Goal: Task Accomplishment & Management: Complete application form

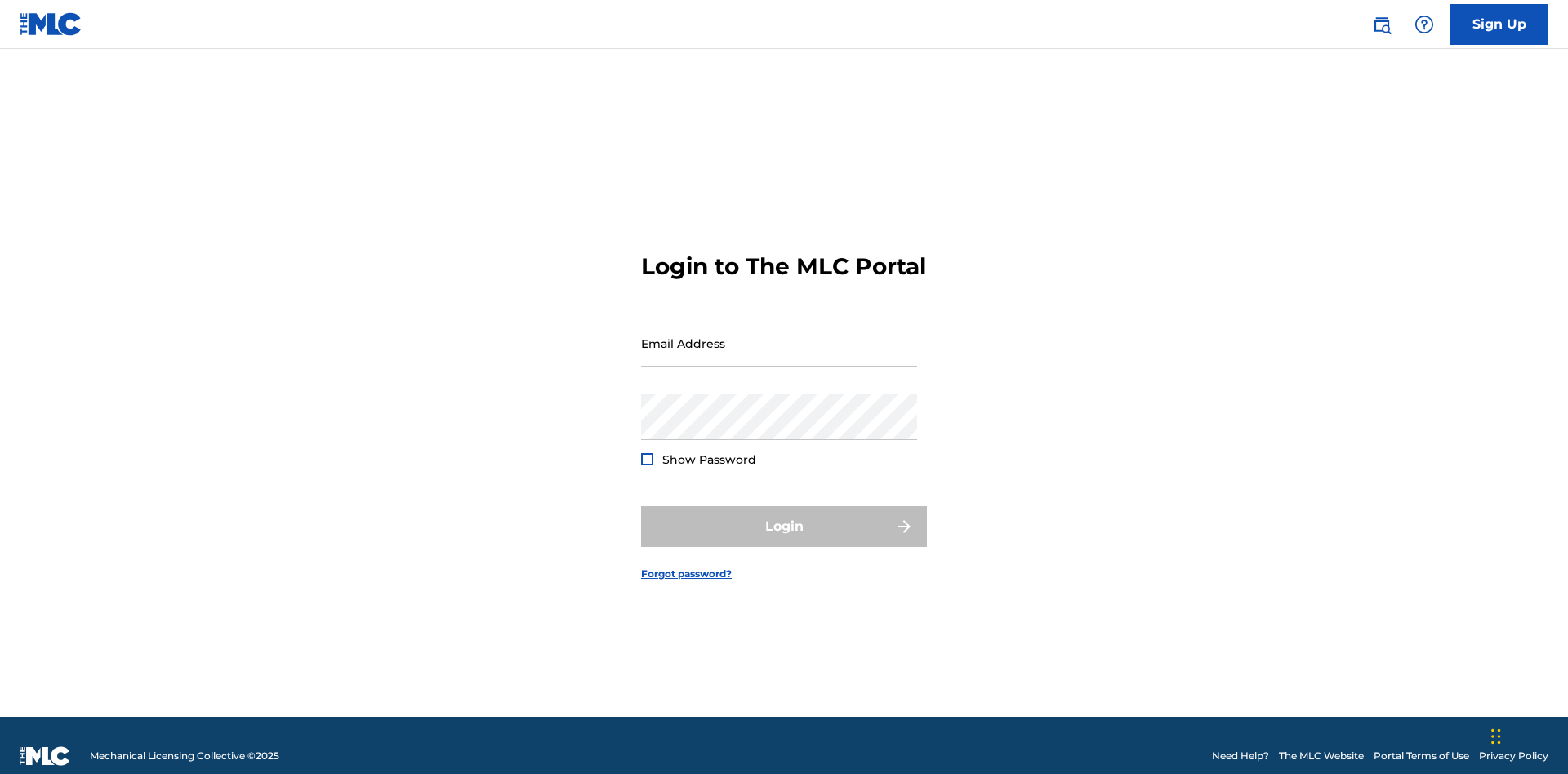
scroll to position [21, 0]
click at [779, 335] on input "Email Address" at bounding box center [778, 343] width 276 height 47
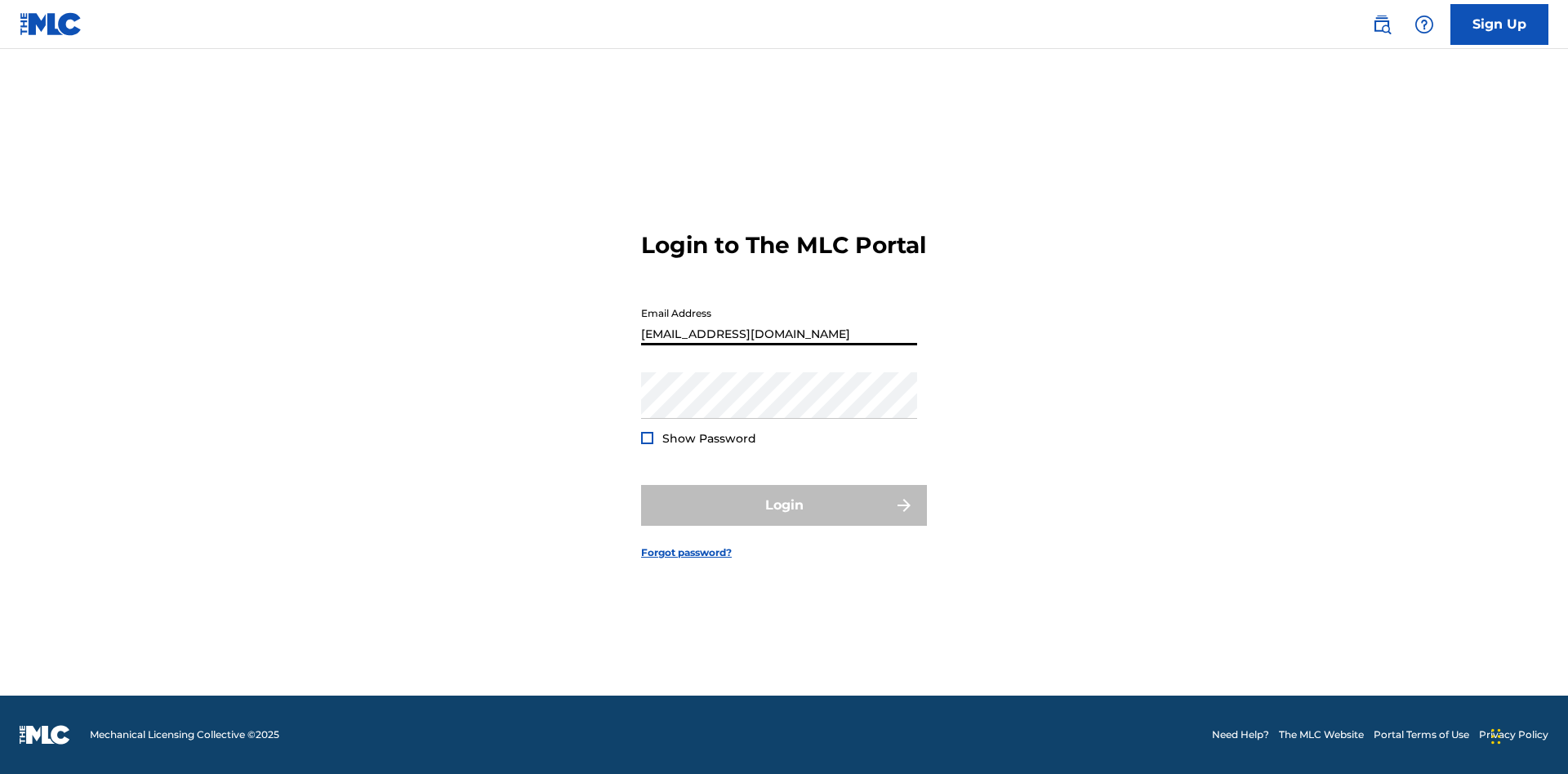
type input "Duke.McTesterson@gmail.com"
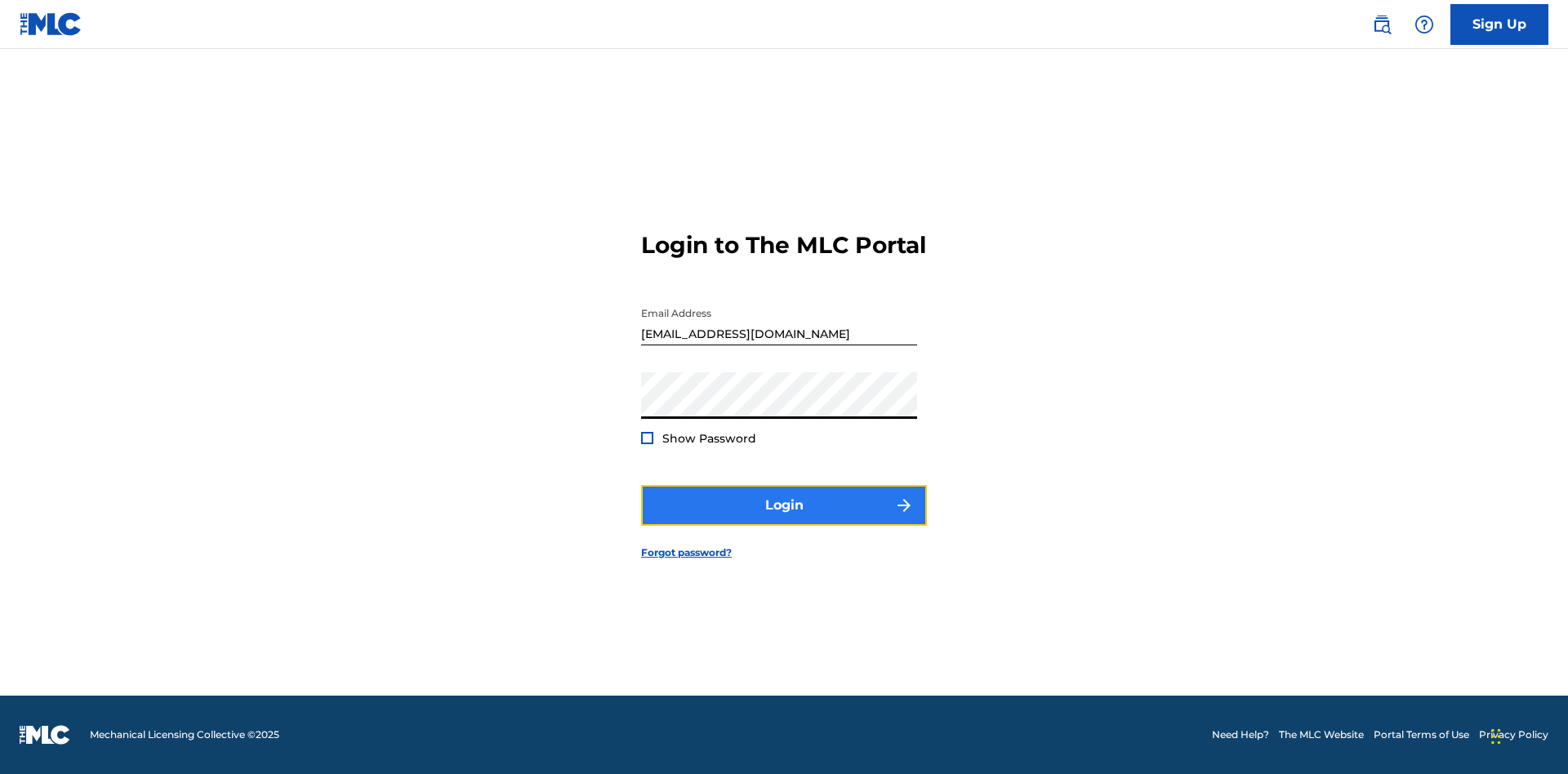
click at [784, 520] on button "Login" at bounding box center [783, 505] width 286 height 41
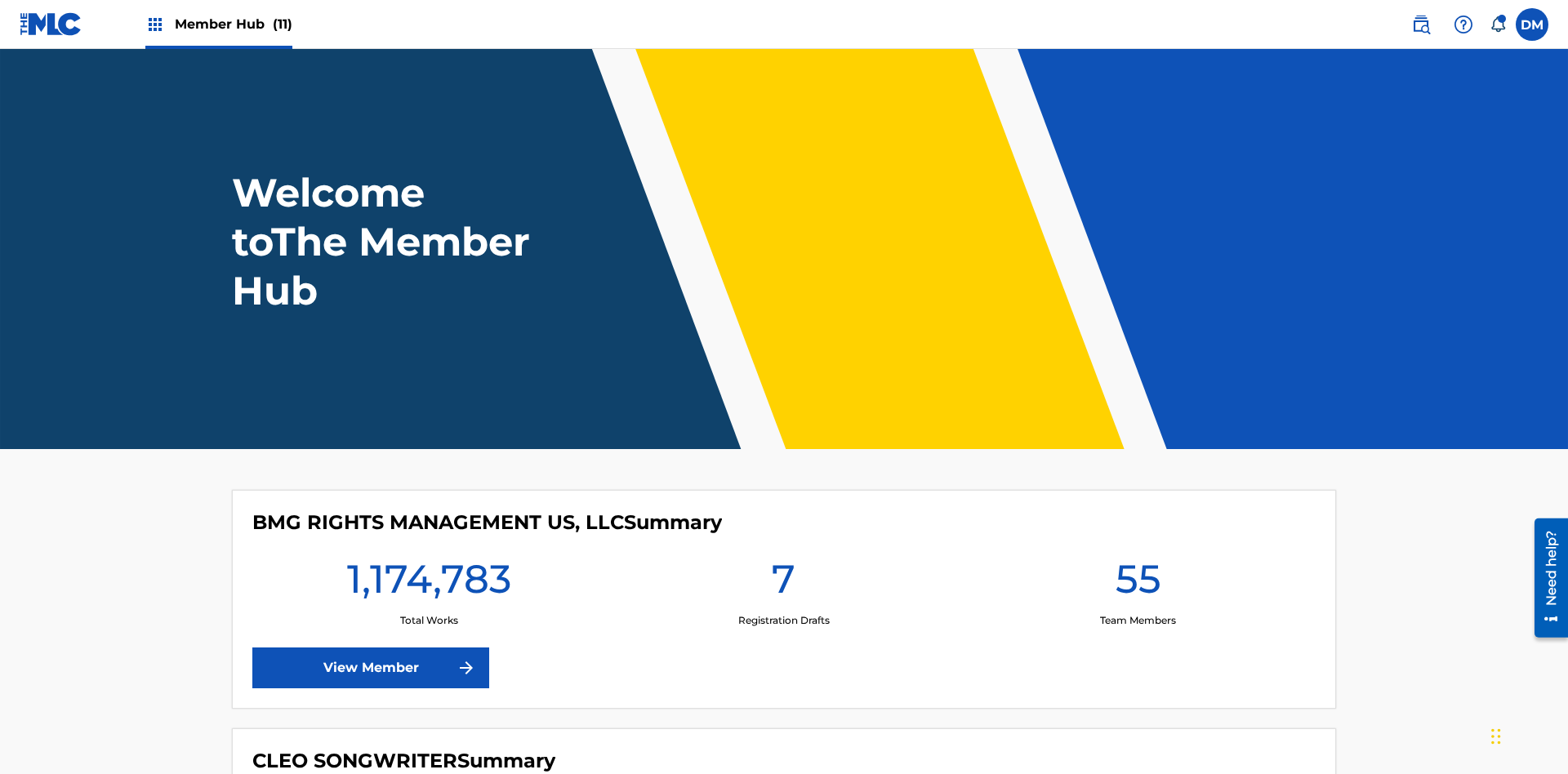
click at [233, 23] on span "Member Hub (11)" at bounding box center [233, 23] width 118 height 19
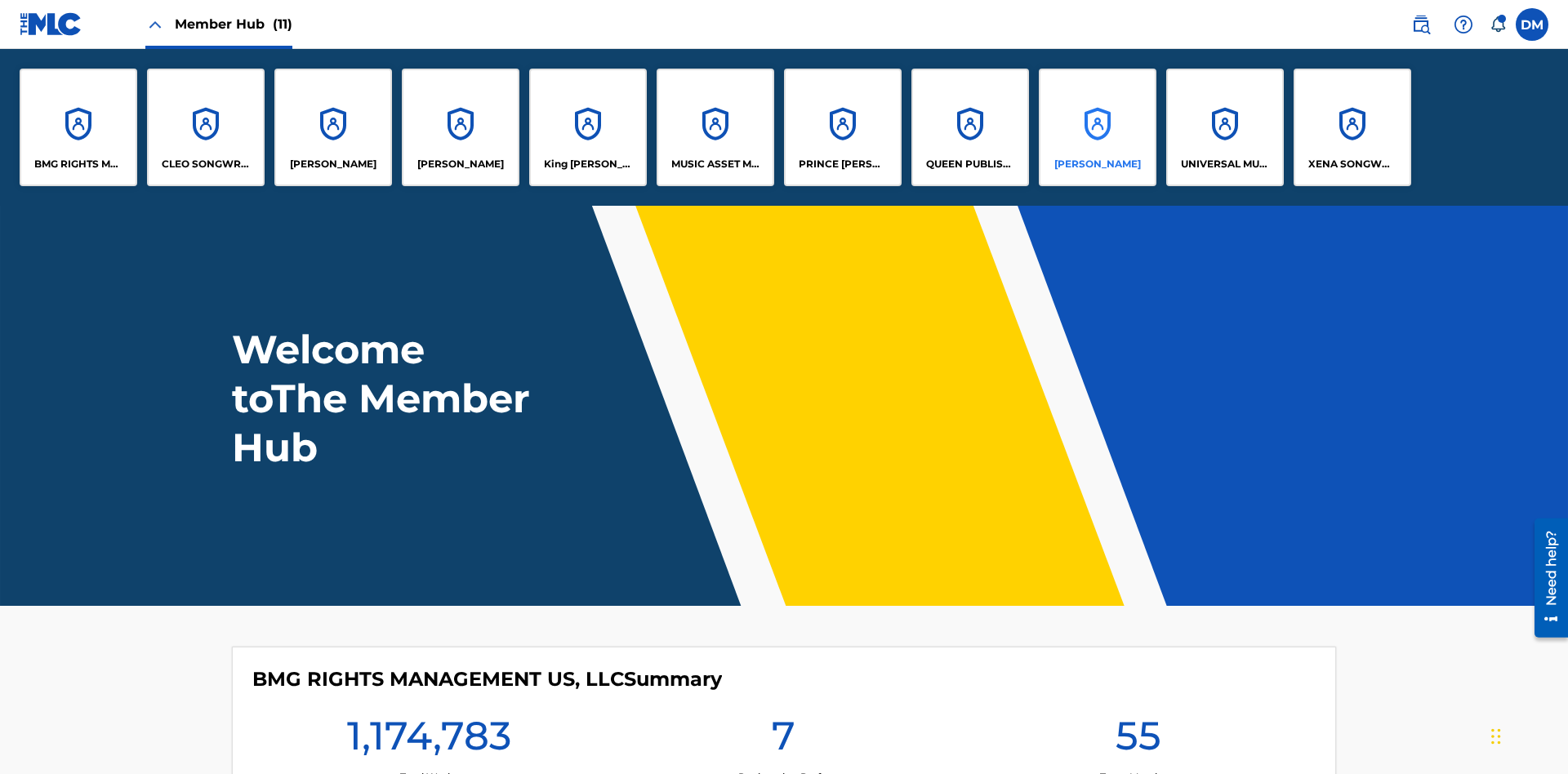
click at [1097, 164] on p "RONALD MCTESTERSON" at bounding box center [1097, 164] width 87 height 15
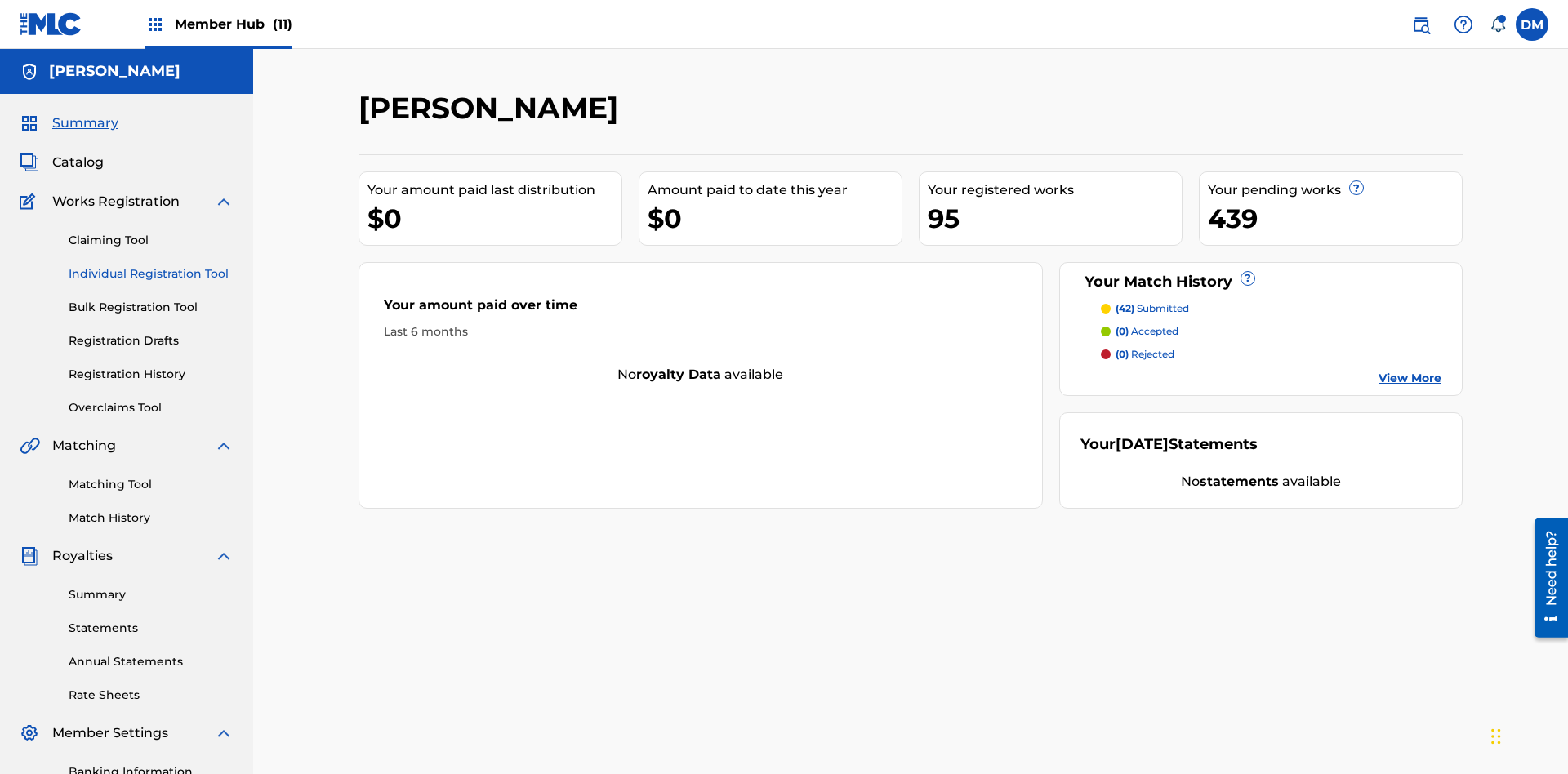
click at [151, 265] on link "Individual Registration Tool" at bounding box center [150, 274] width 165 height 18
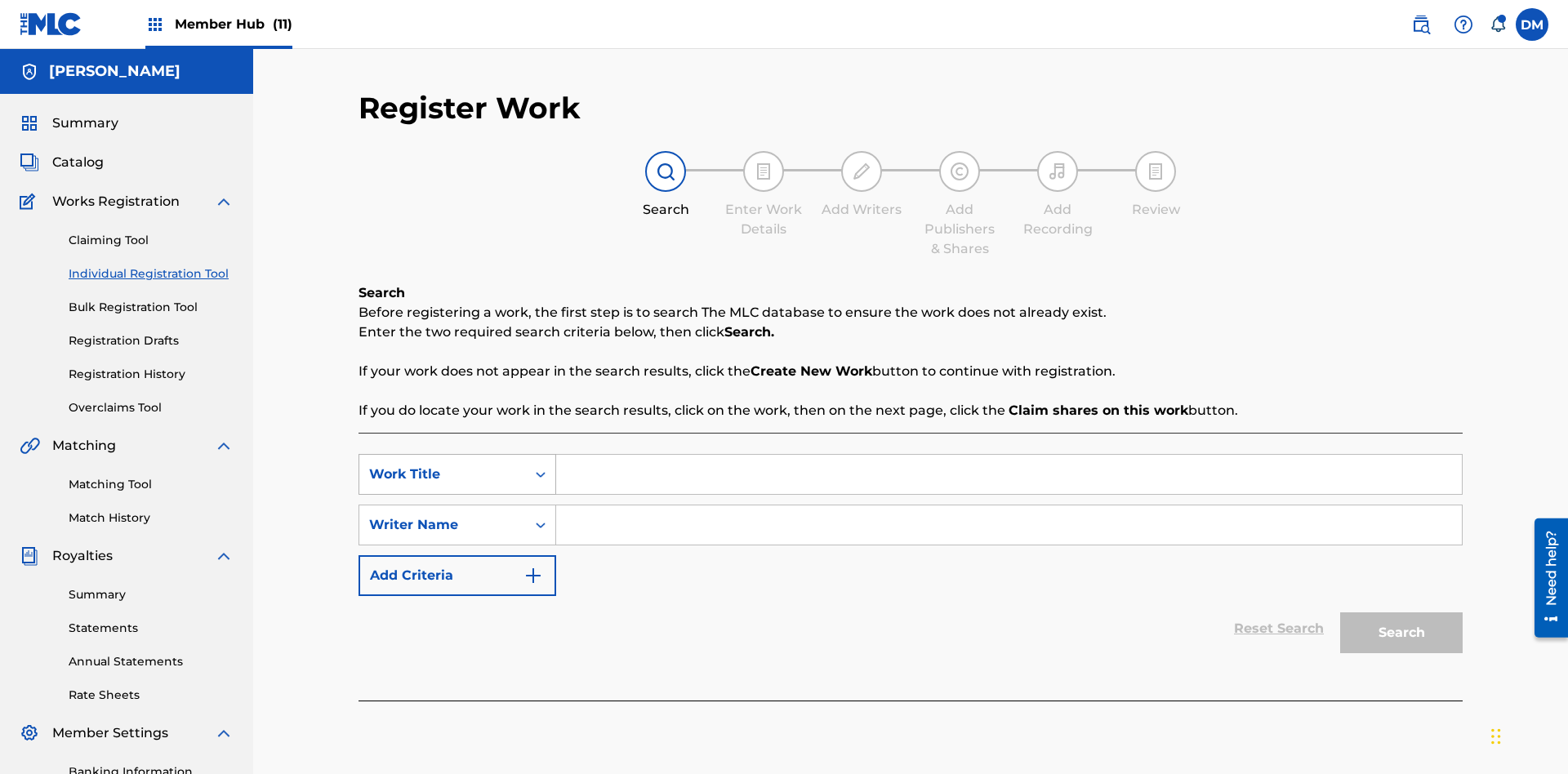
click at [443, 464] on div "Work Title" at bounding box center [442, 474] width 147 height 19
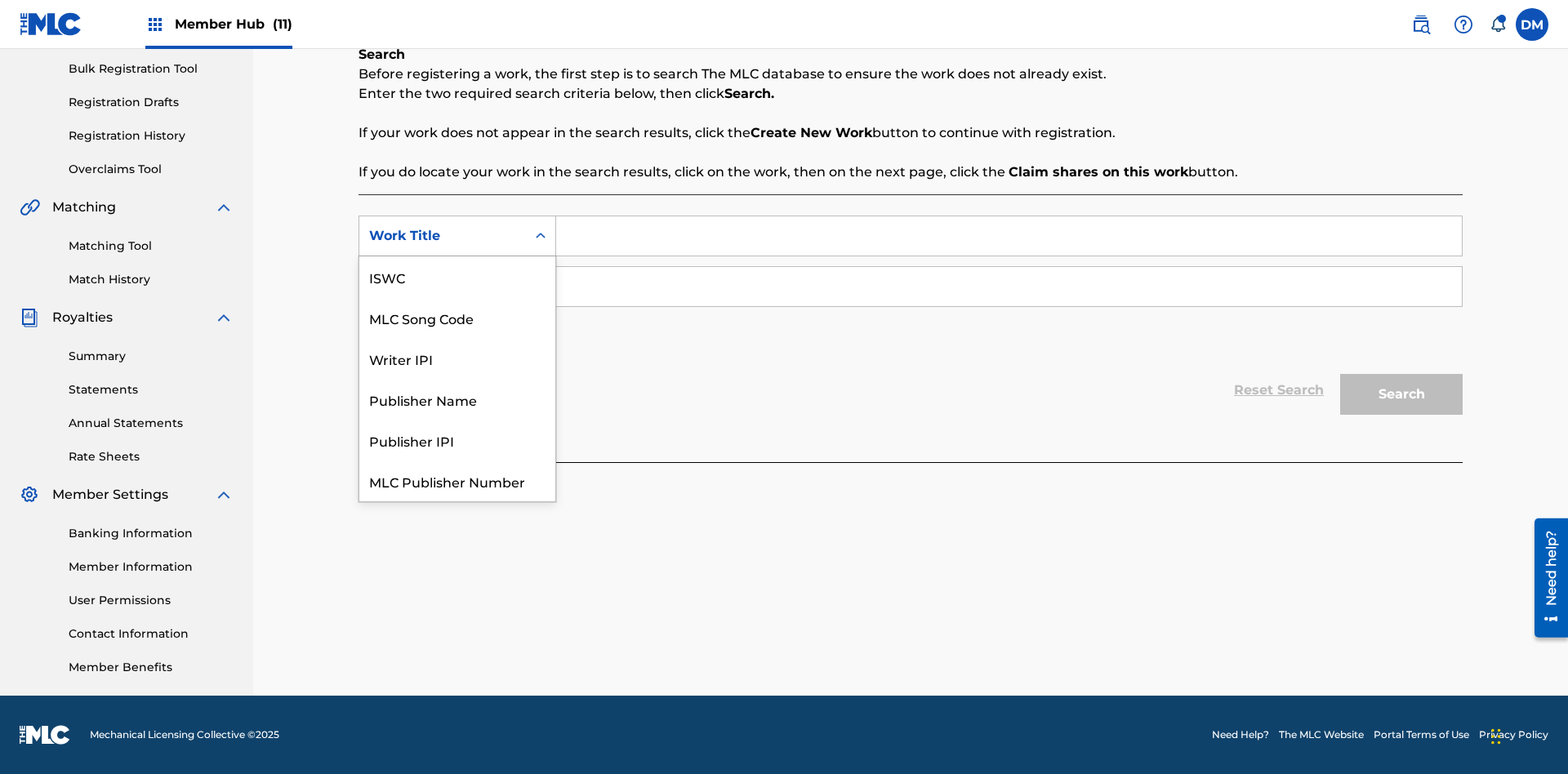
scroll to position [41, 0]
click at [457, 277] on div "MLC Song Code" at bounding box center [456, 277] width 196 height 41
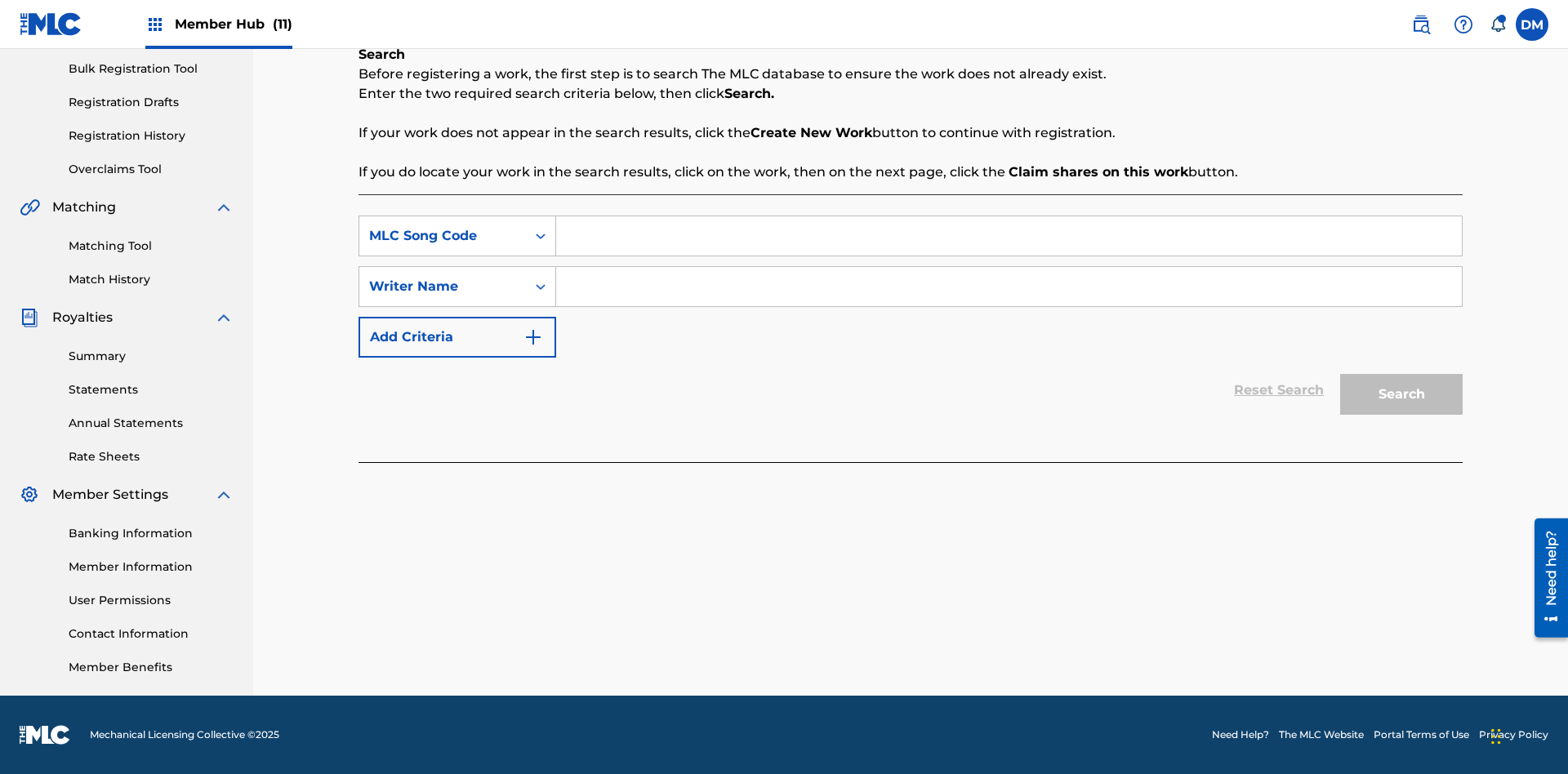
click at [1008, 236] on input "Search Form" at bounding box center [1008, 236] width 906 height 39
type input "MA9XWG"
click at [1008, 287] on input "Search Form" at bounding box center [1008, 287] width 906 height 39
type input "ALVIN DEGUZMAN"
click at [1401, 394] on button "Search" at bounding box center [1401, 394] width 123 height 41
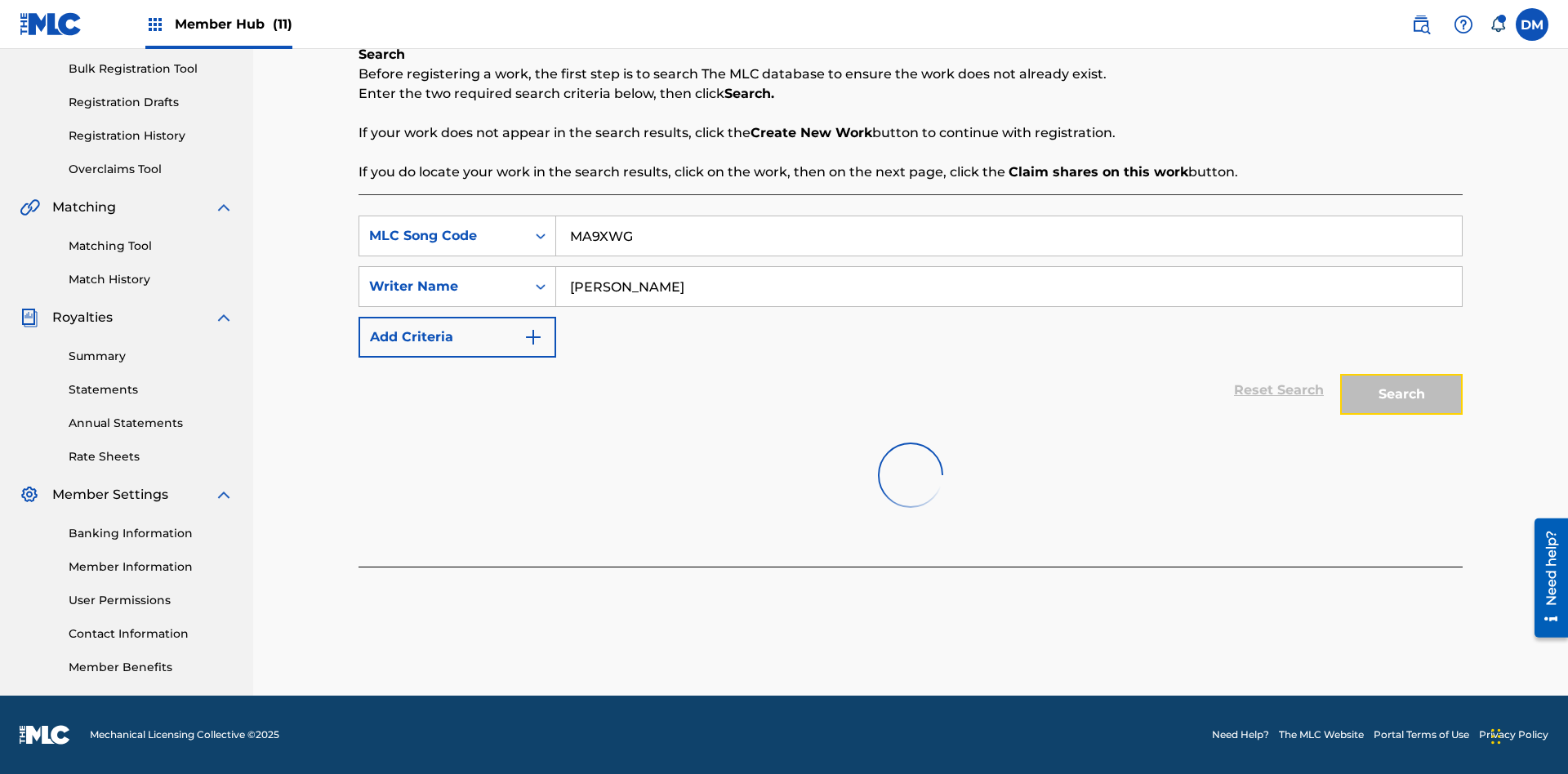
click at [1401, 394] on button "Search" at bounding box center [1401, 394] width 123 height 41
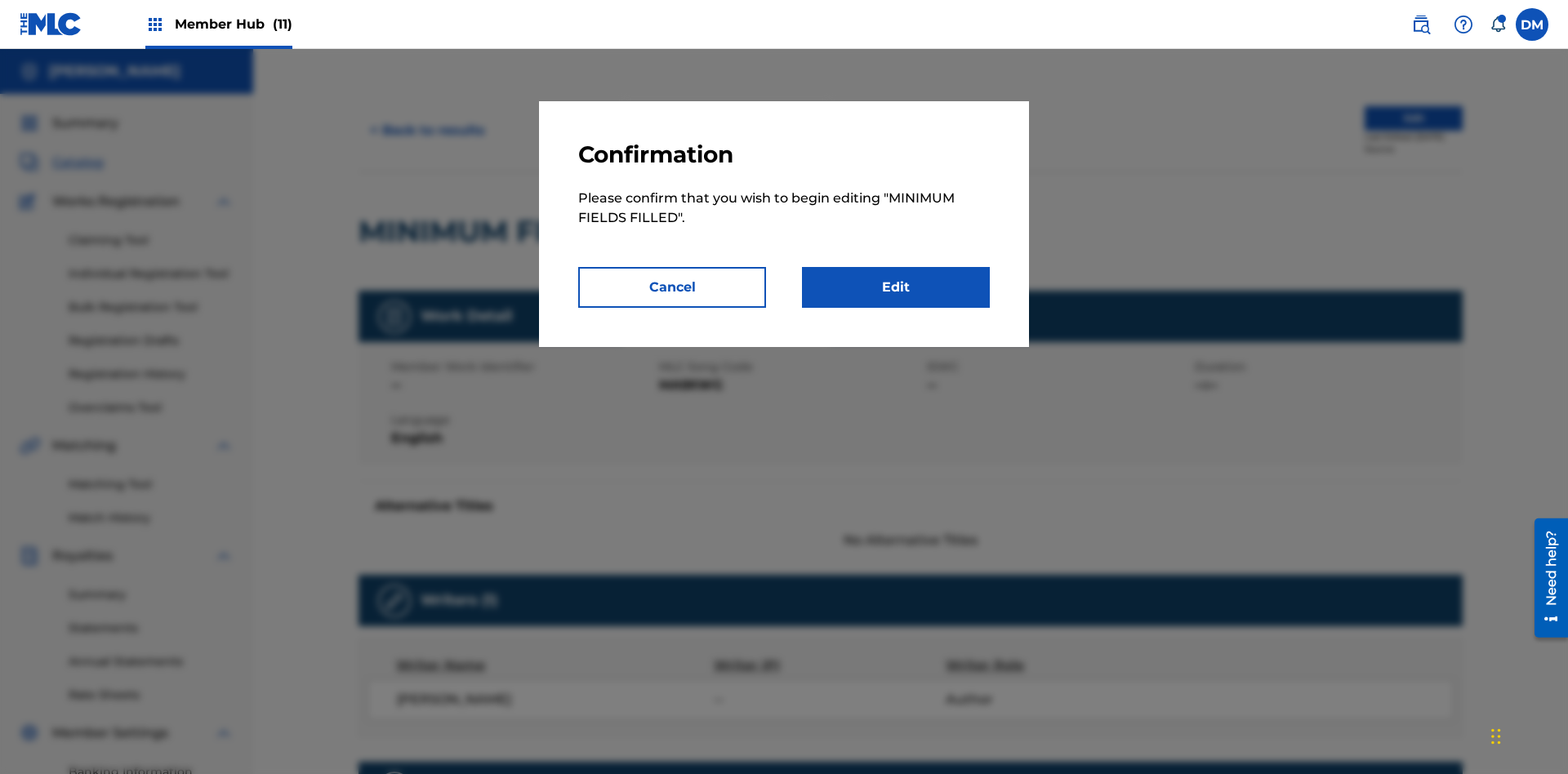
scroll to position [8, 0]
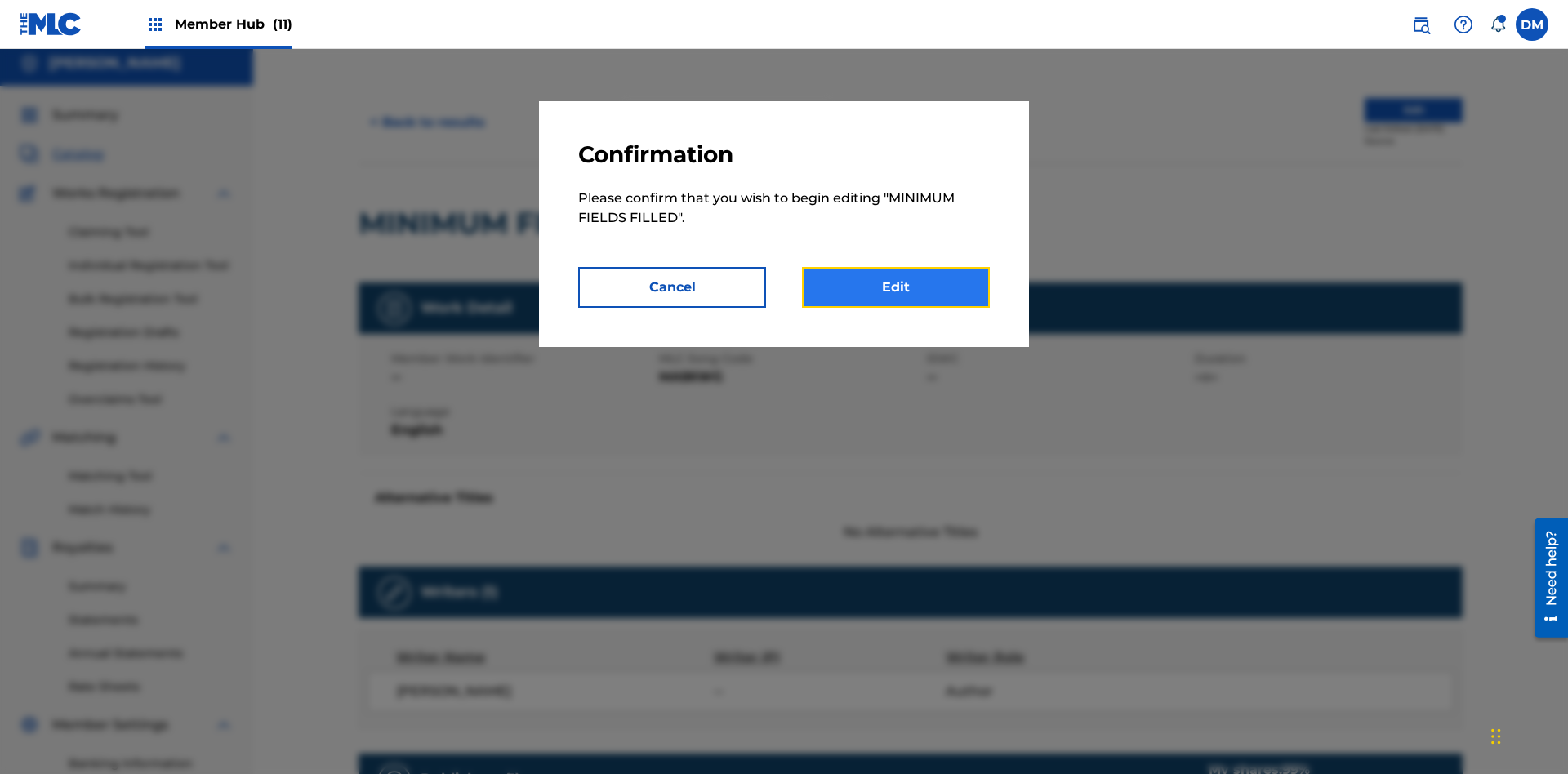
click at [896, 288] on link "Edit" at bounding box center [895, 288] width 188 height 41
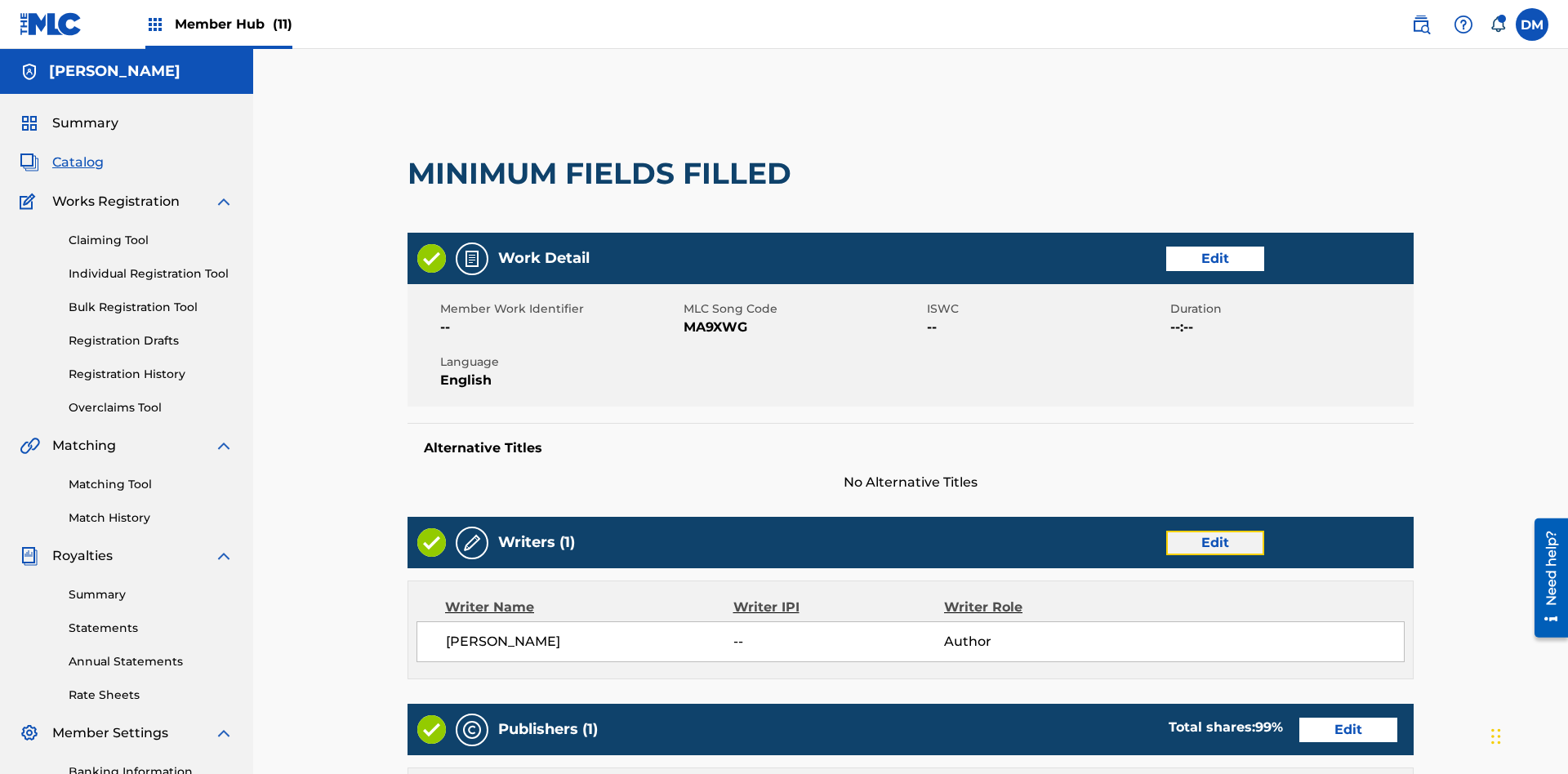
click at [1166, 530] on link "Edit" at bounding box center [1215, 542] width 98 height 24
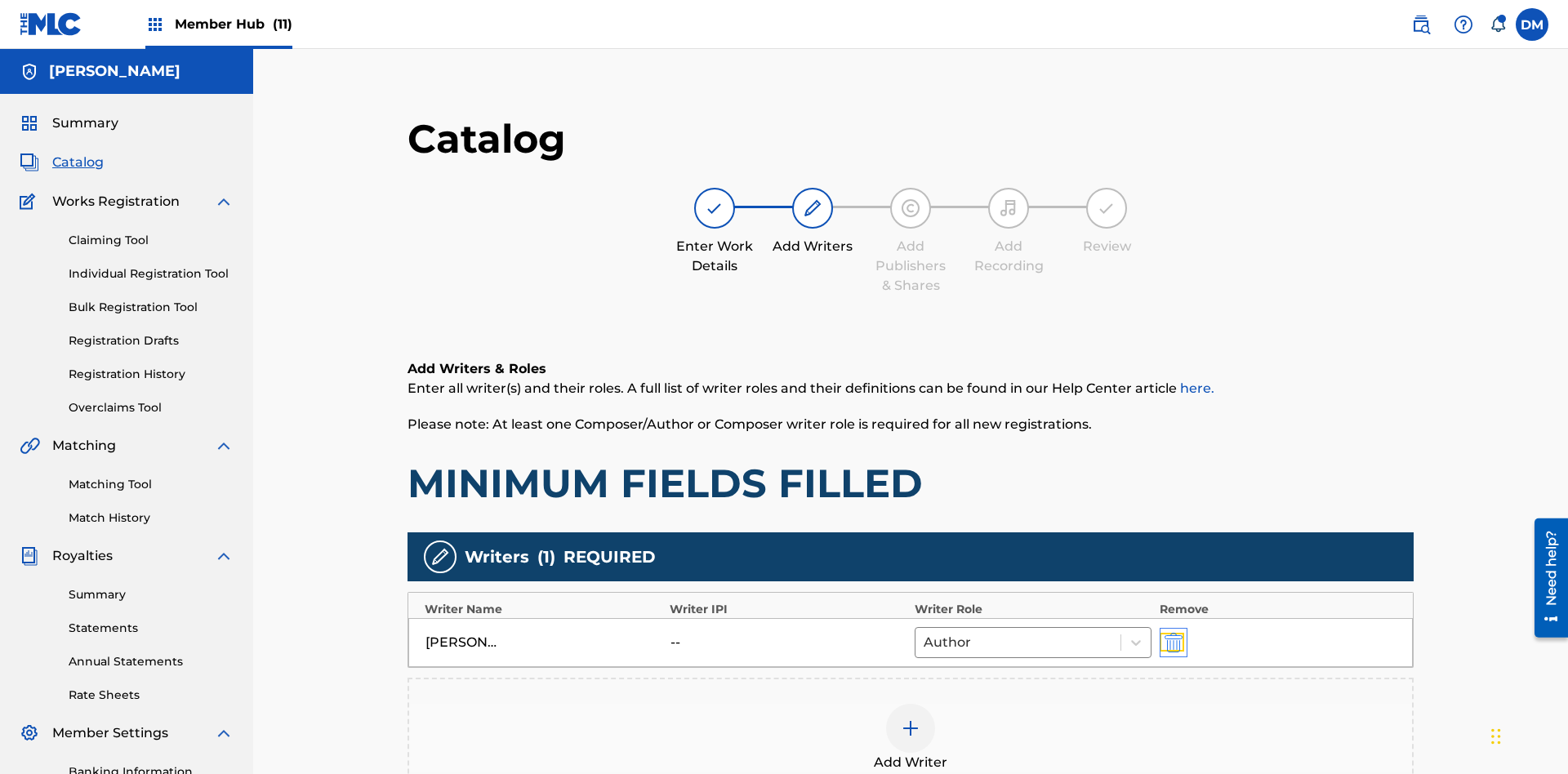
click at [1164, 633] on img "submit" at bounding box center [1173, 642] width 18 height 19
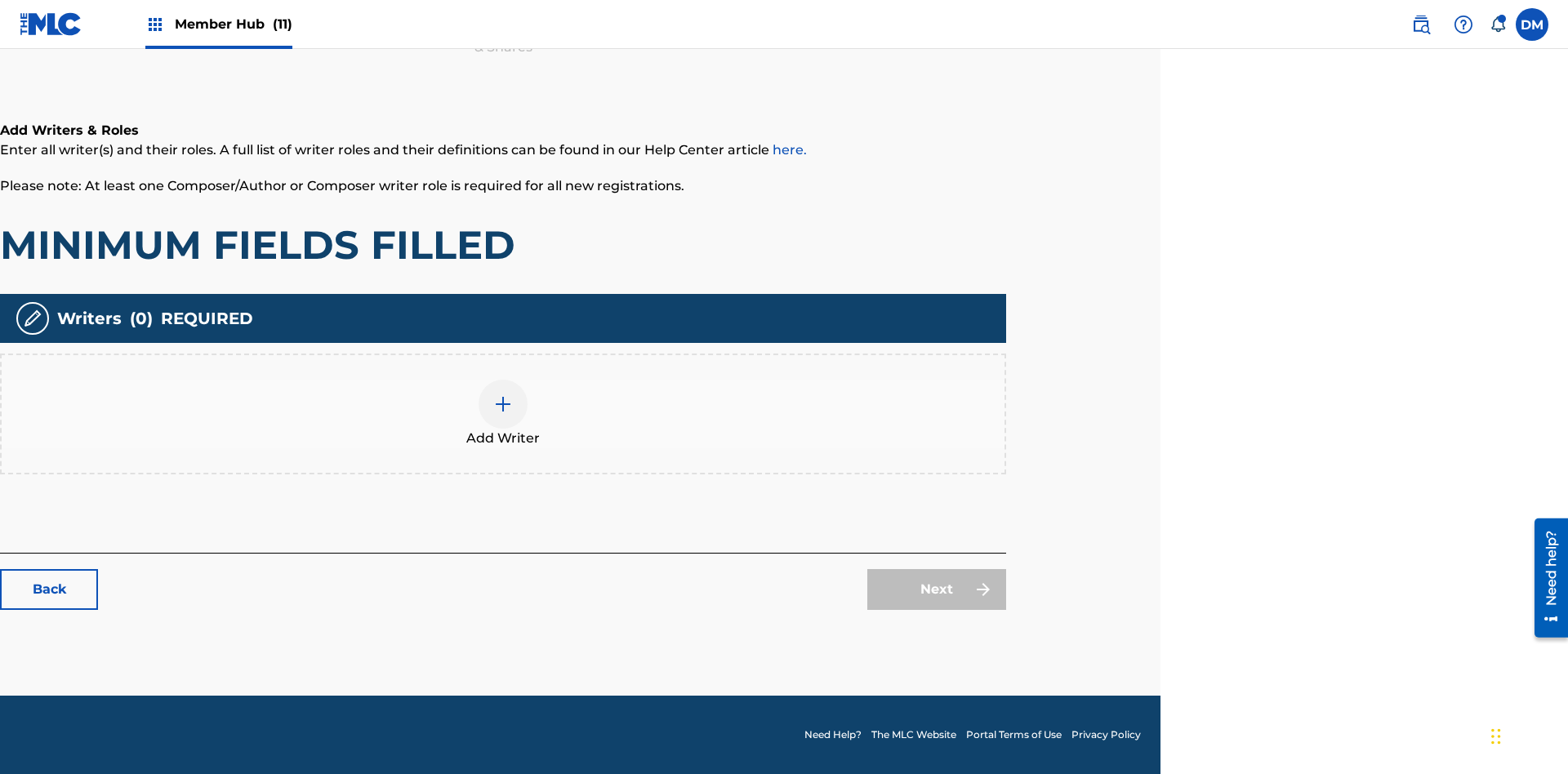
click at [503, 413] on img at bounding box center [503, 404] width 20 height 19
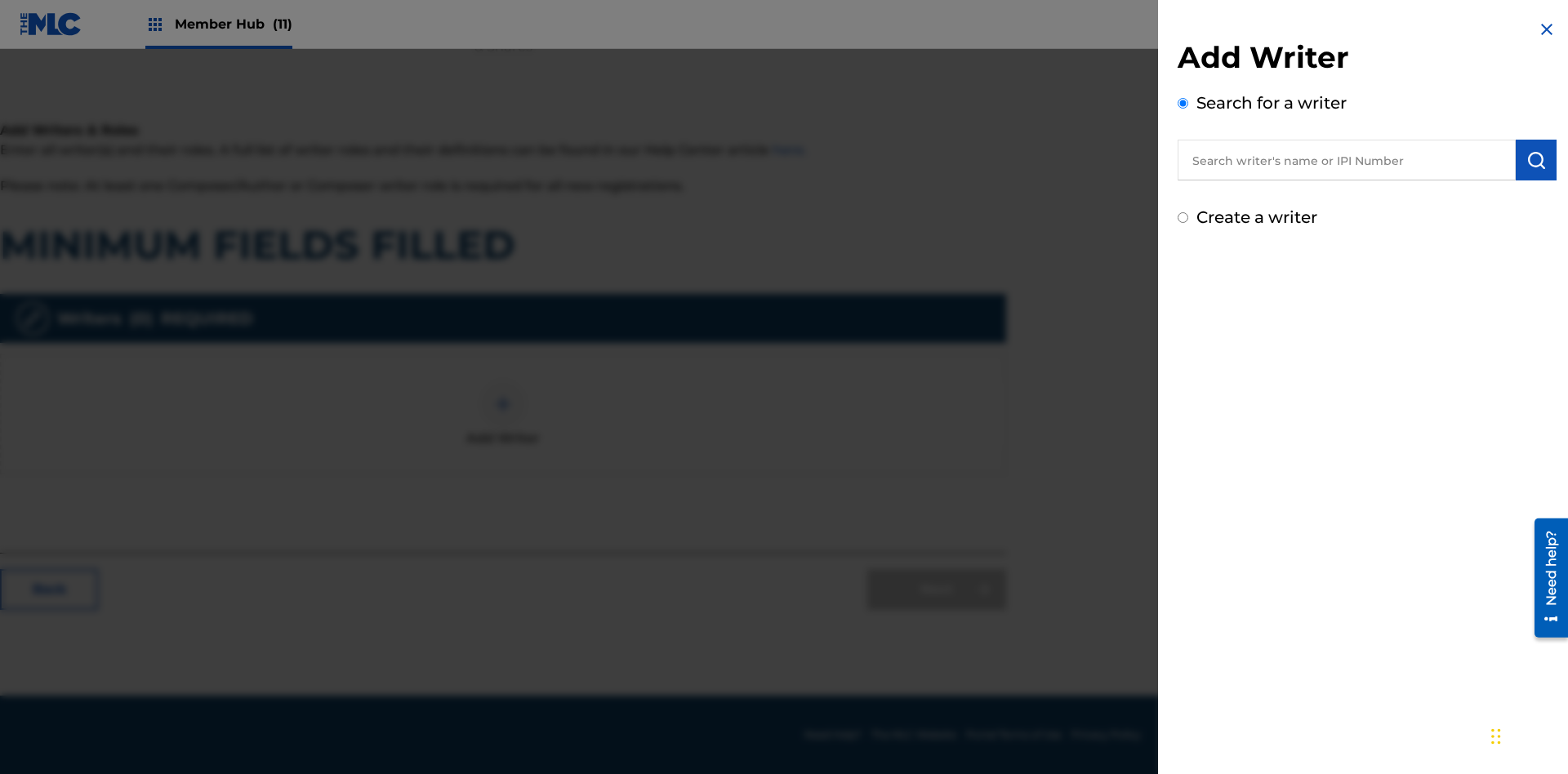
click at [1347, 160] on input "text" at bounding box center [1346, 160] width 338 height 41
type input "Test2025.09.26.04.37.15"
click at [1536, 160] on img "submit" at bounding box center [1536, 160] width 20 height 19
click at [1183, 288] on input "Create a writer" at bounding box center [1182, 287] width 11 height 11
radio input "false"
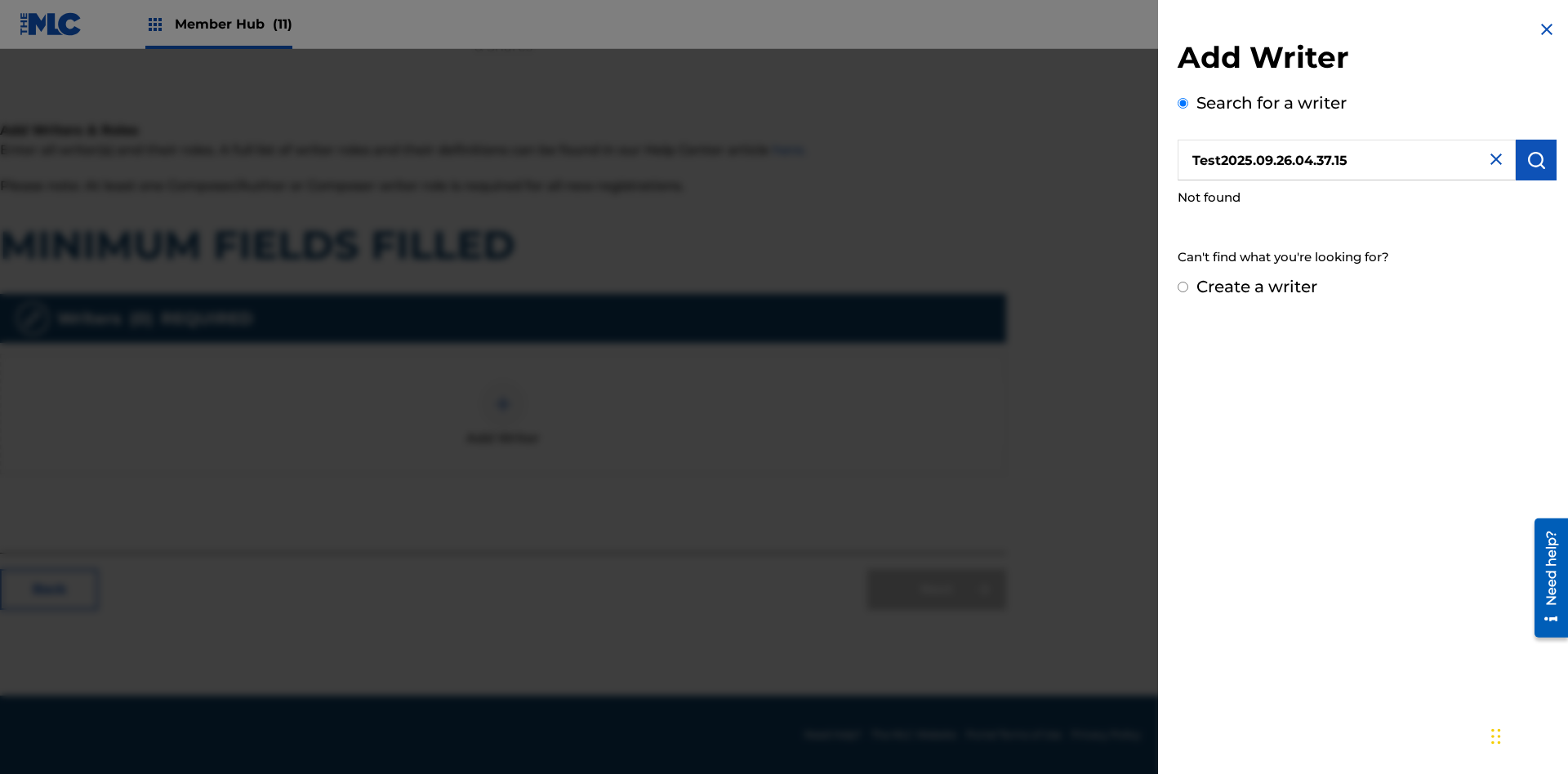
radio input "false"
radio input "true"
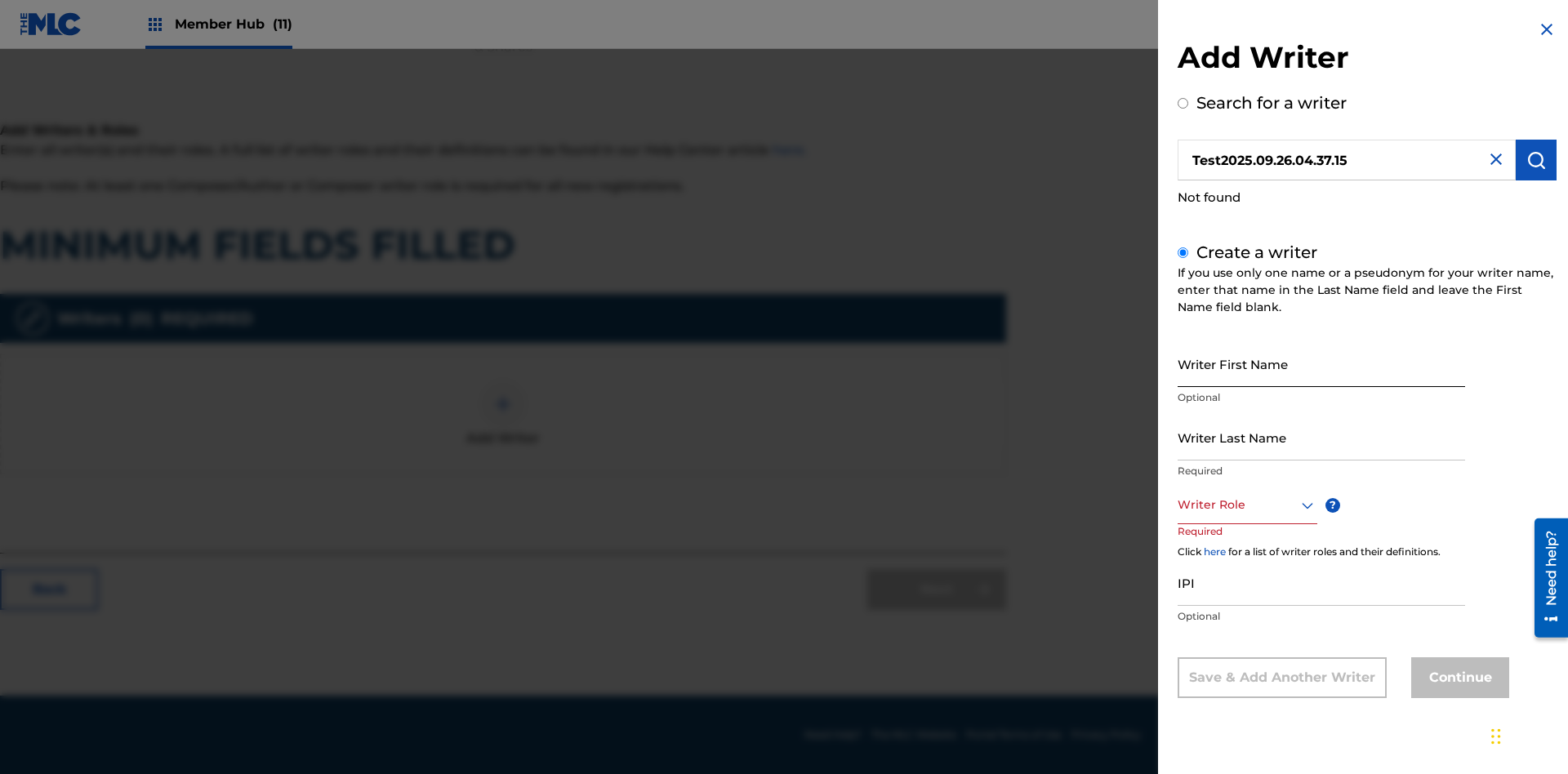
click at [1321, 364] on input "Writer First Name" at bounding box center [1320, 364] width 288 height 47
type input "Test2025.09.26.04.37.16"
click at [1321, 437] on input "Writer Last Name" at bounding box center [1320, 438] width 288 height 47
type input "Test2025.09.26.04.37.16"
click at [1246, 504] on div at bounding box center [1246, 504] width 139 height 20
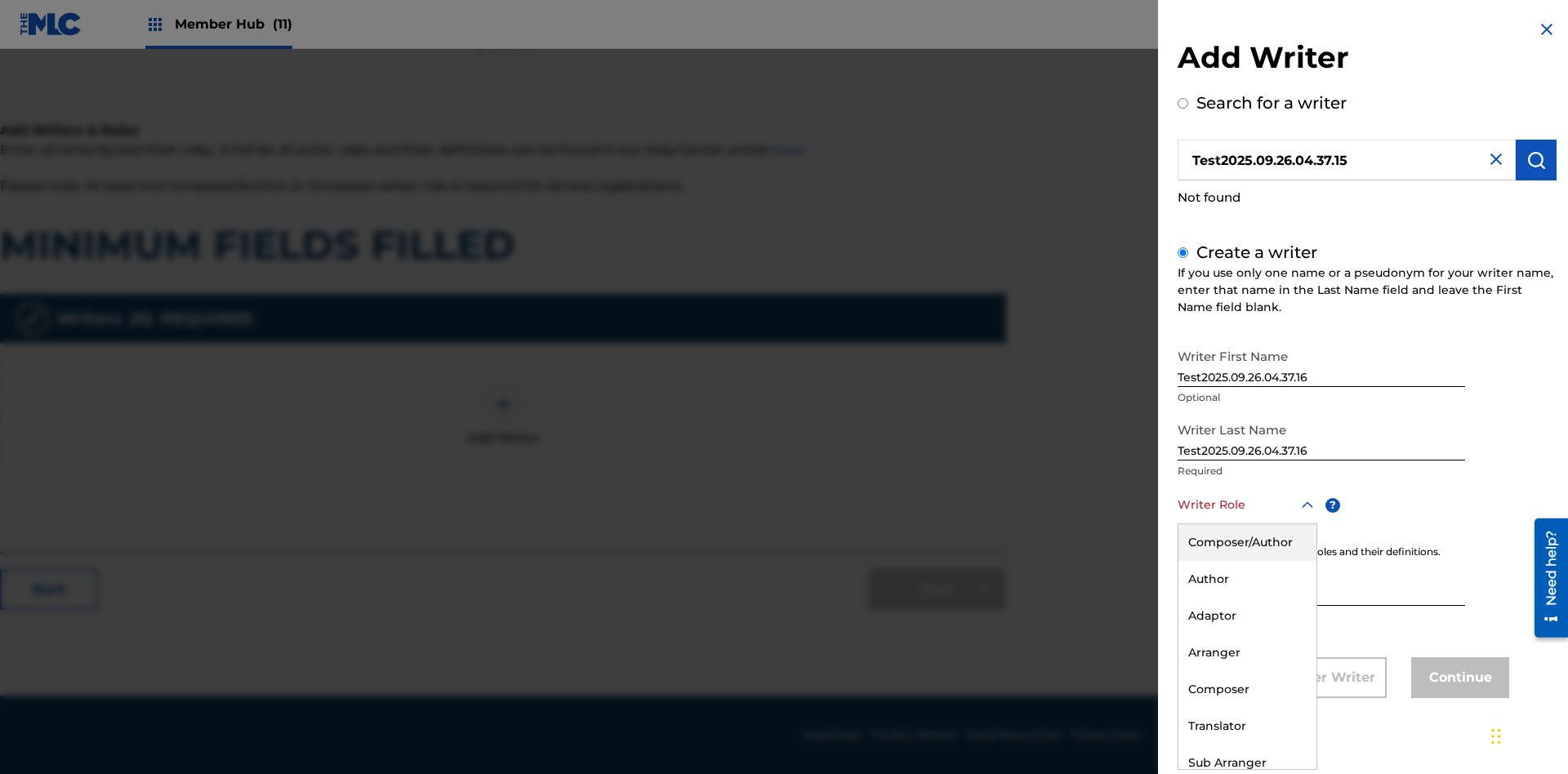
click at [1246, 615] on div "Adaptor" at bounding box center [1247, 616] width 138 height 37
click at [1321, 584] on input "IPI" at bounding box center [1320, 583] width 288 height 47
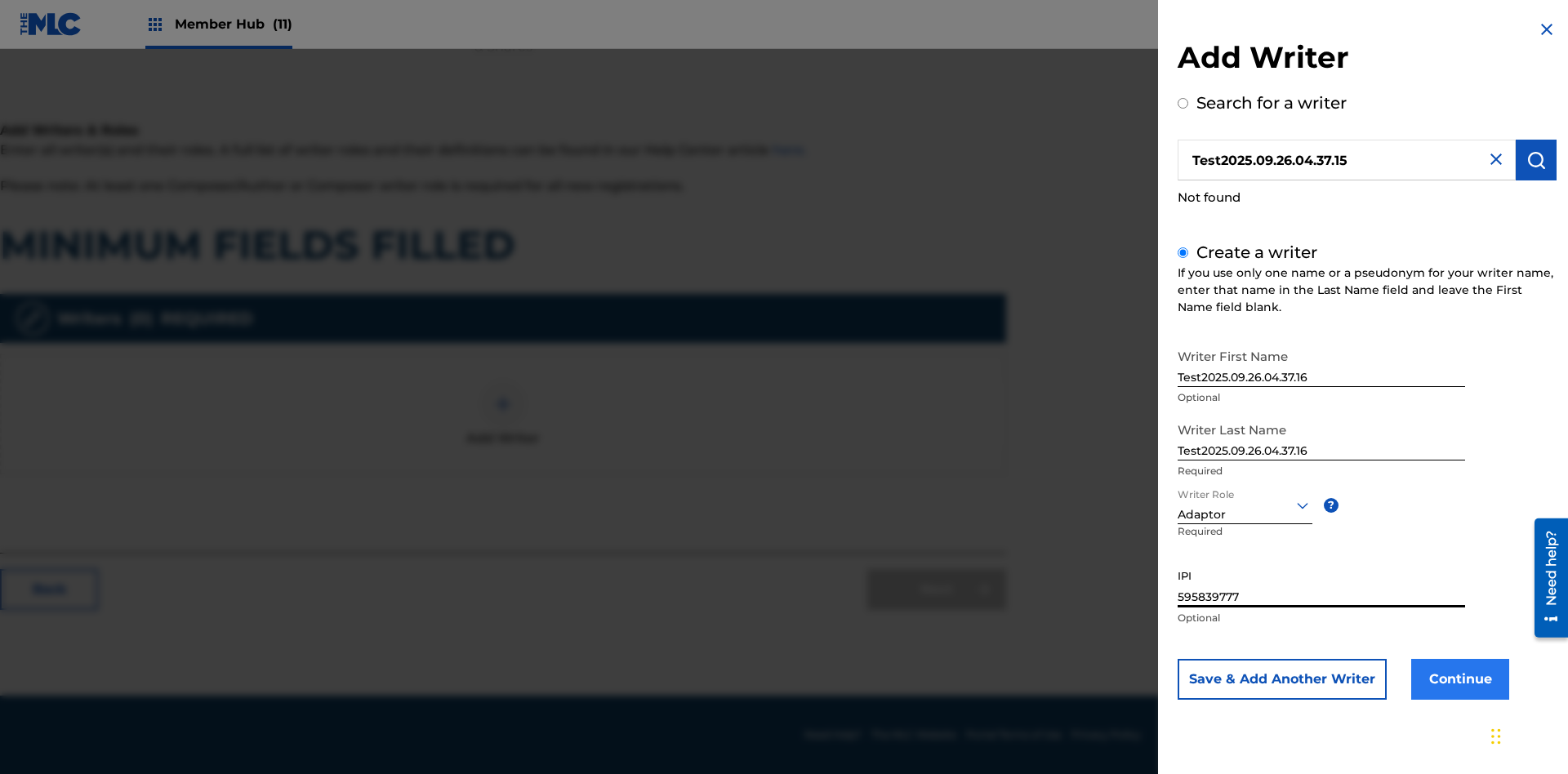
click at [1458, 678] on button "Continue" at bounding box center [1460, 679] width 98 height 41
